Goal: Task Accomplishment & Management: Manage account settings

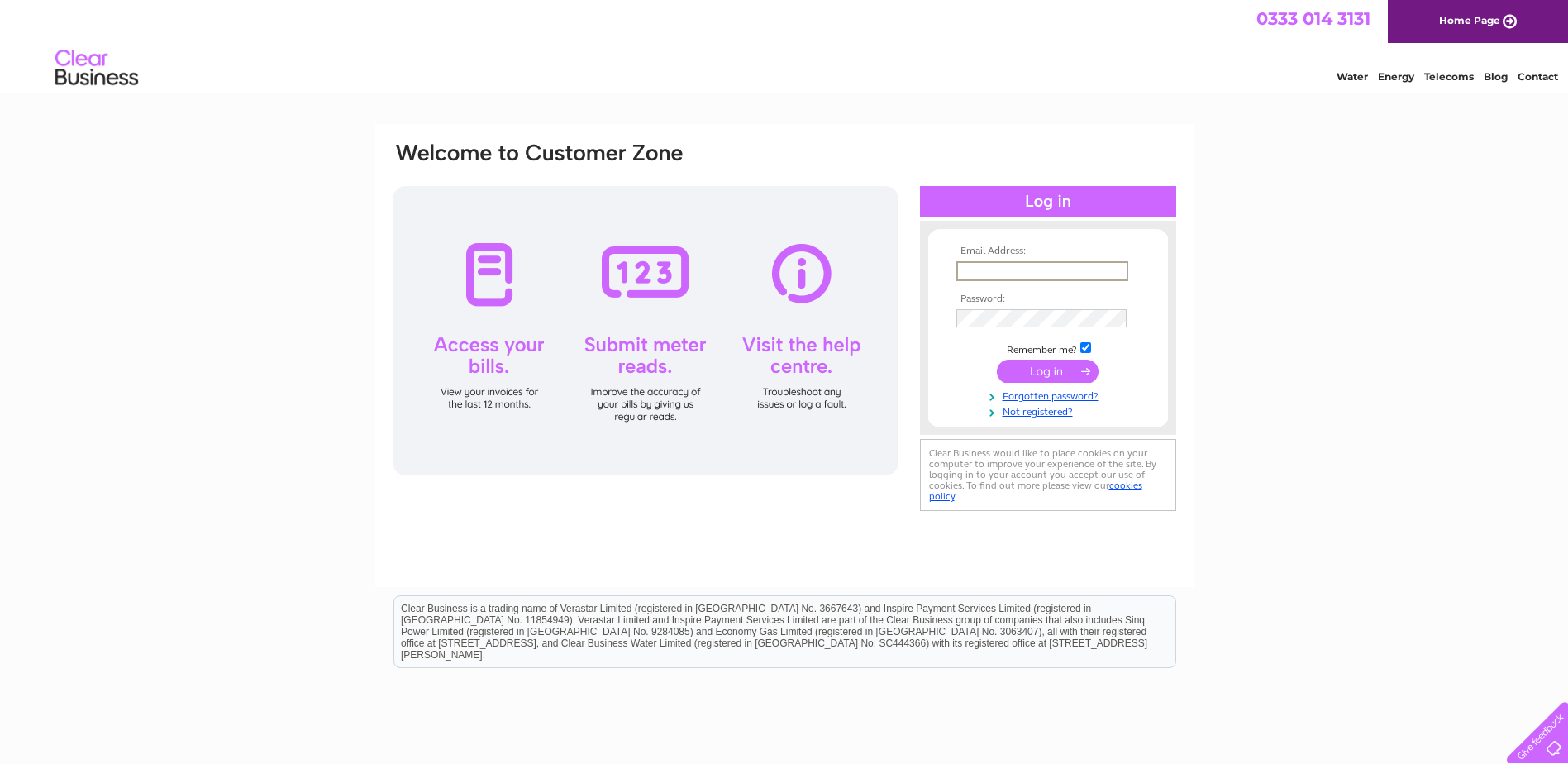
click at [966, 266] on input "text" at bounding box center [1043, 271] width 172 height 20
type input "lorraine.bolton@findlay-ca.co.uk"
click at [997, 360] on input "submit" at bounding box center [1048, 371] width 102 height 23
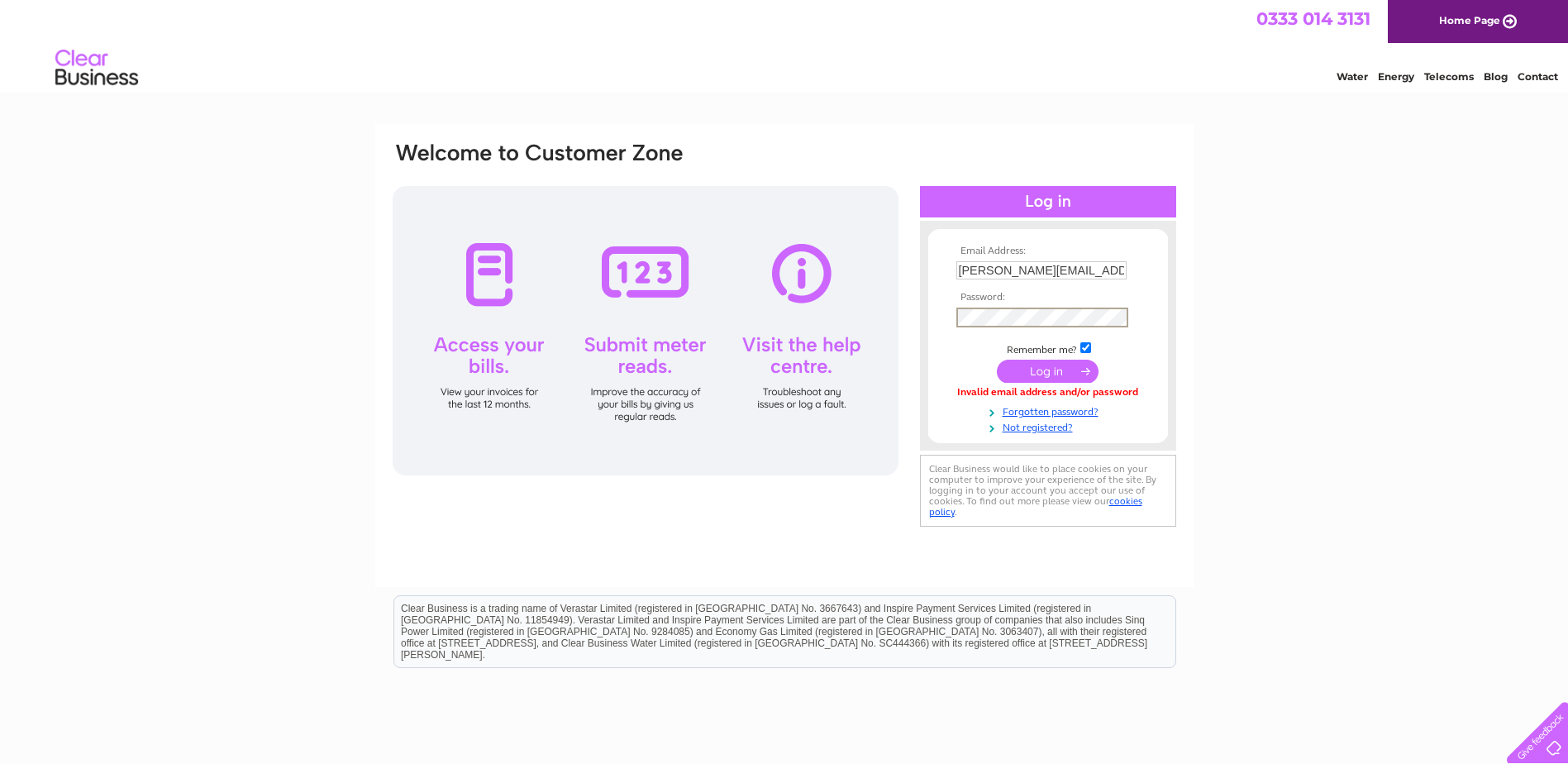
click at [997, 360] on input "submit" at bounding box center [1048, 371] width 102 height 23
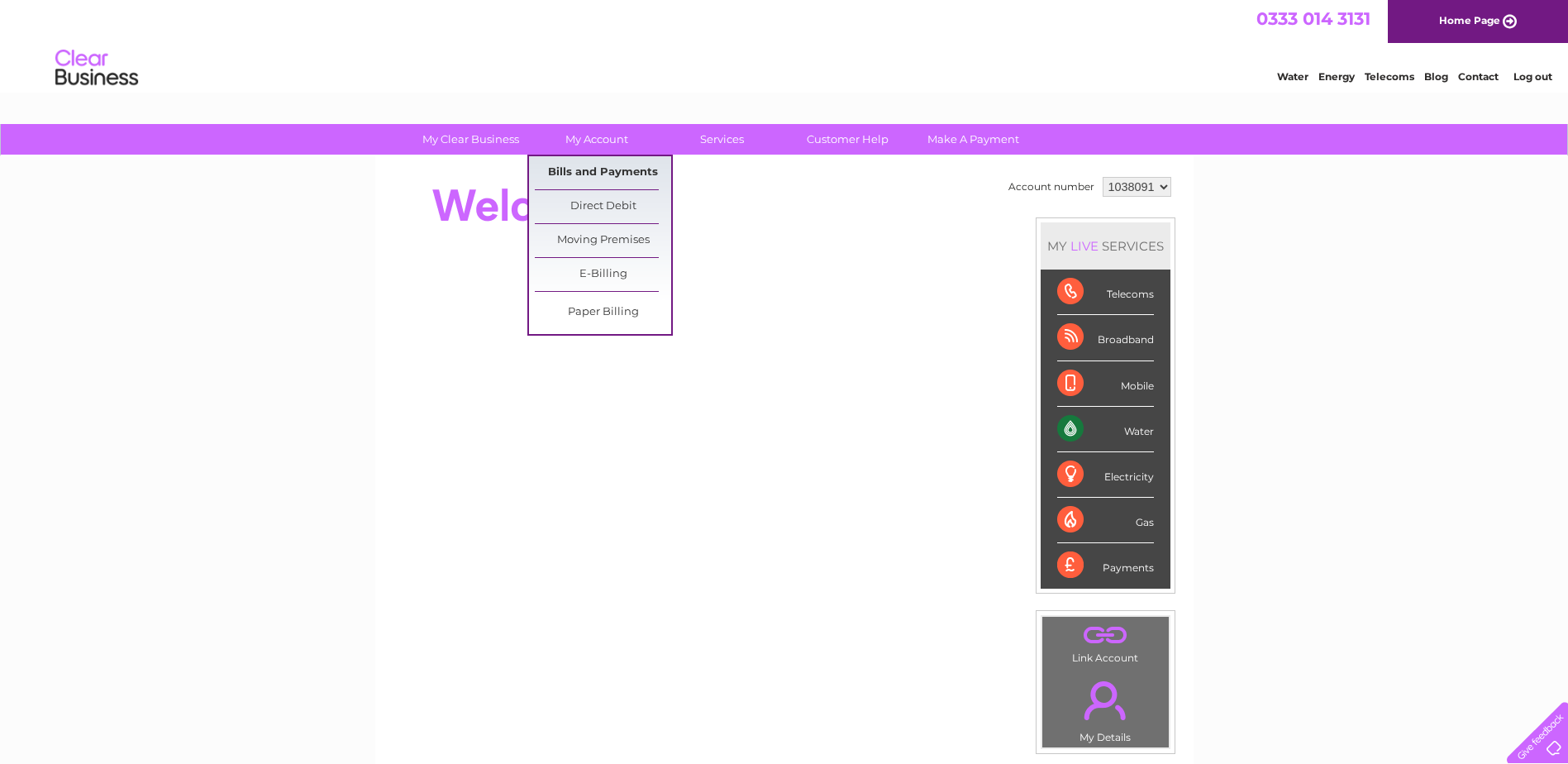
click at [600, 168] on link "Bills and Payments" at bounding box center [603, 172] width 137 height 33
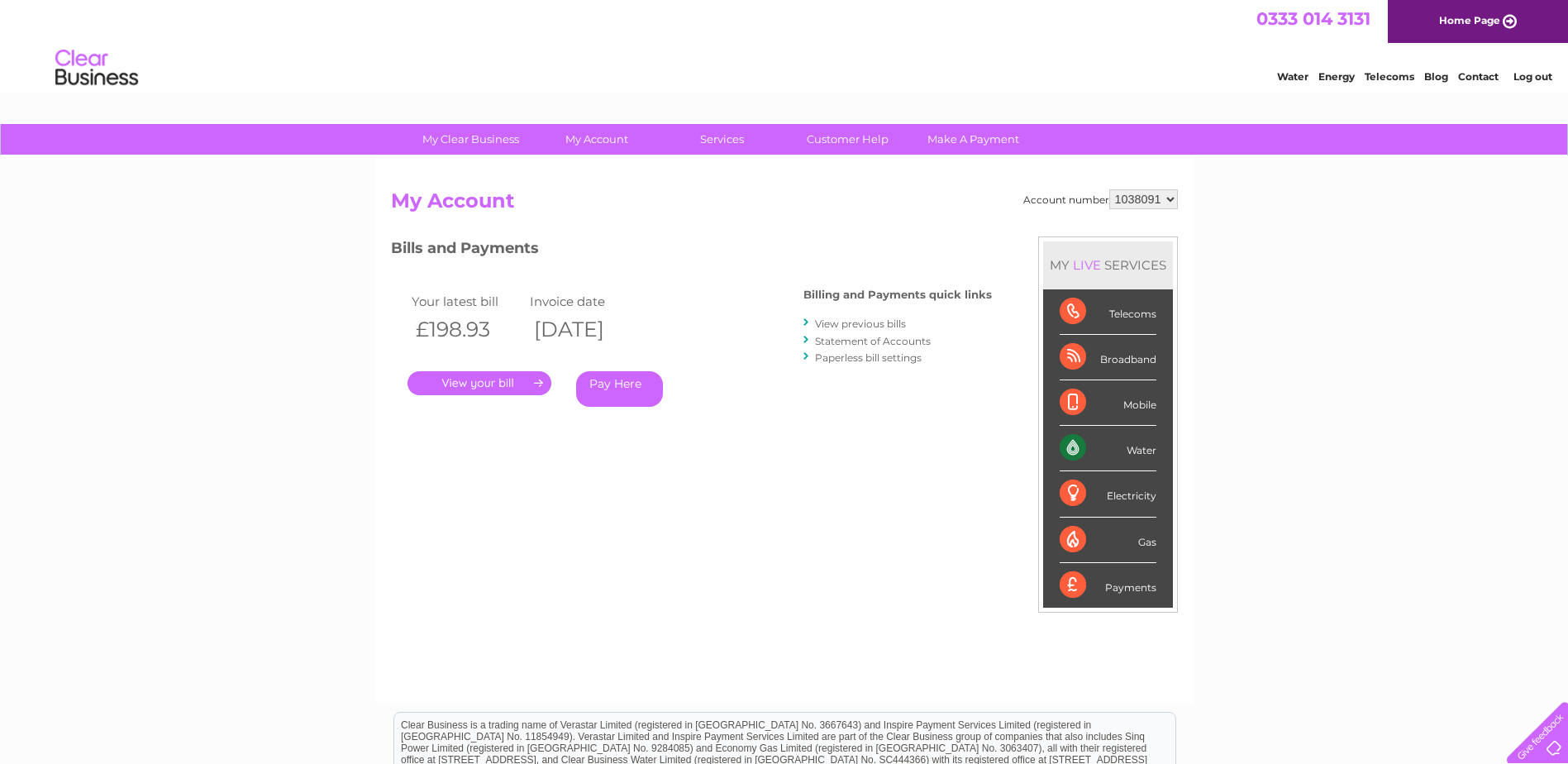
click at [502, 379] on link "." at bounding box center [479, 383] width 143 height 24
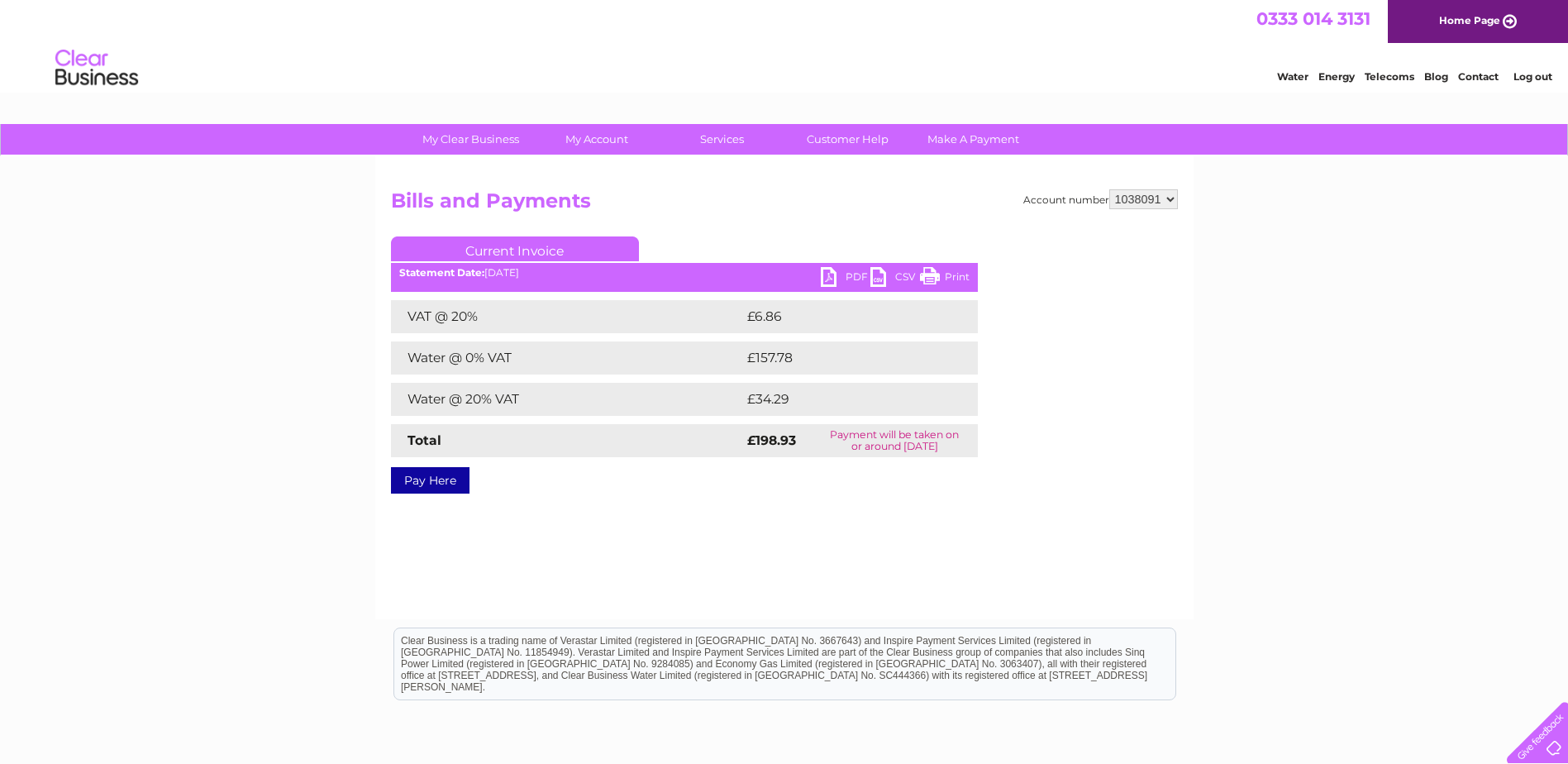
click at [848, 271] on link "PDF" at bounding box center [846, 279] width 49 height 24
